Goal: Information Seeking & Learning: Learn about a topic

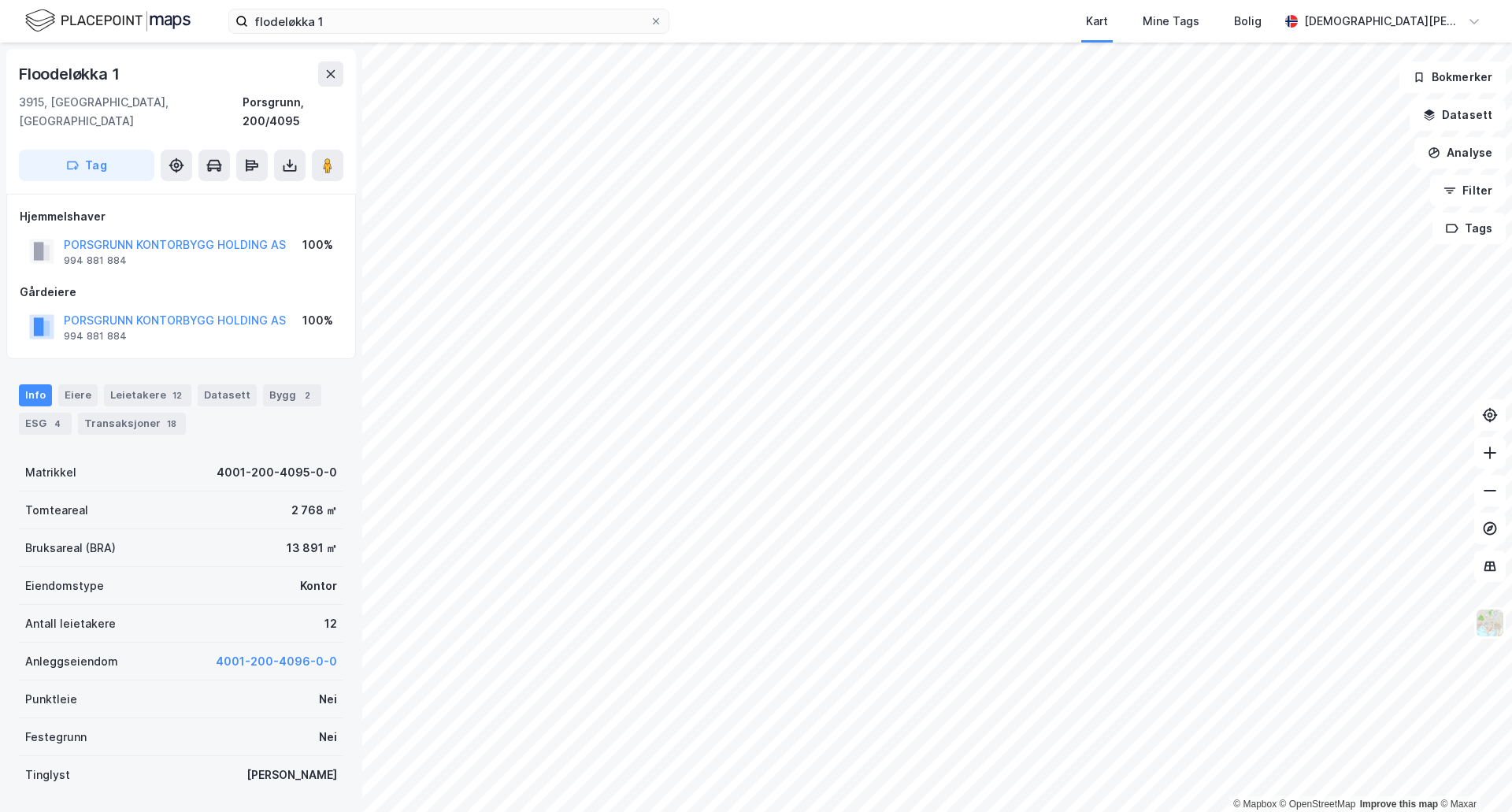
click at [252, 312] on div "© Mapbox © OpenStreetMap Improve this map © [STREET_ADDRESS], [GEOGRAPHIC_DATA]…" at bounding box center [756, 427] width 1512 height 769
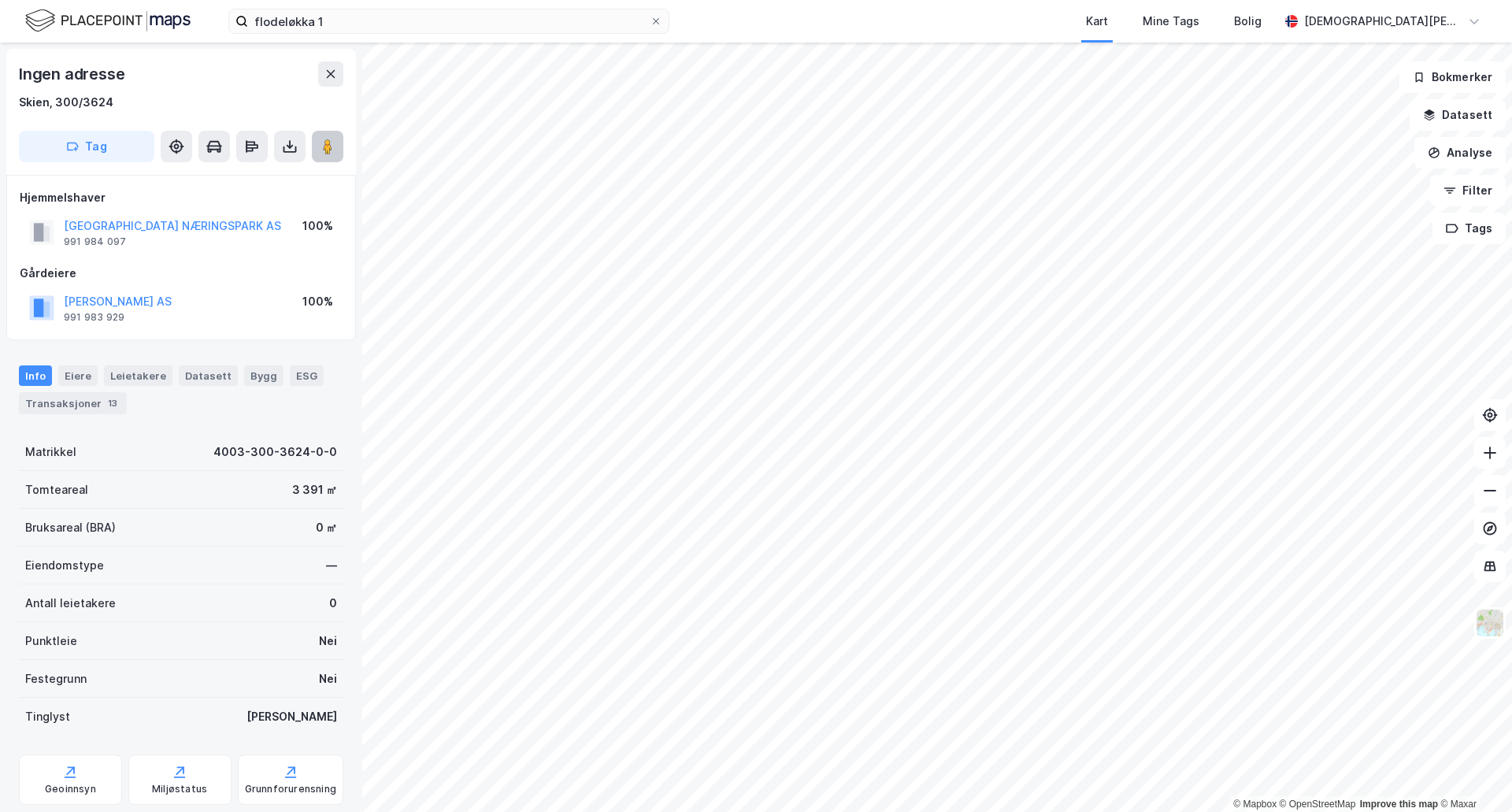
click at [324, 149] on image at bounding box center [327, 146] width 9 height 16
